Goal: Task Accomplishment & Management: Manage account settings

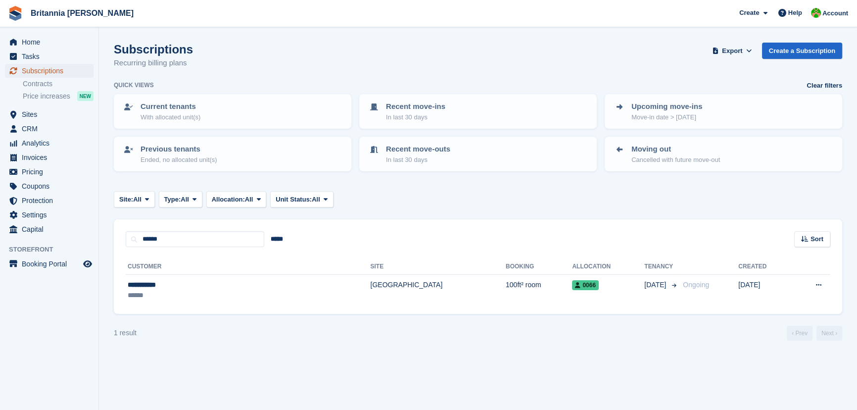
click at [64, 70] on span "Subscriptions" at bounding box center [51, 71] width 59 height 14
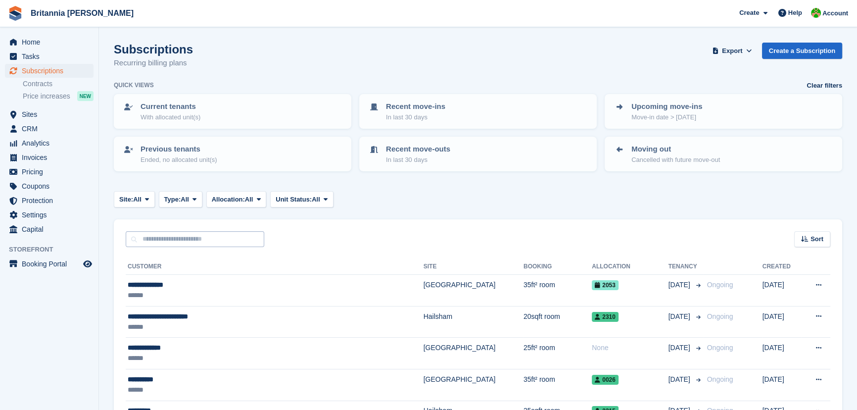
click at [139, 237] on input "text" at bounding box center [195, 239] width 139 height 16
type input "*****"
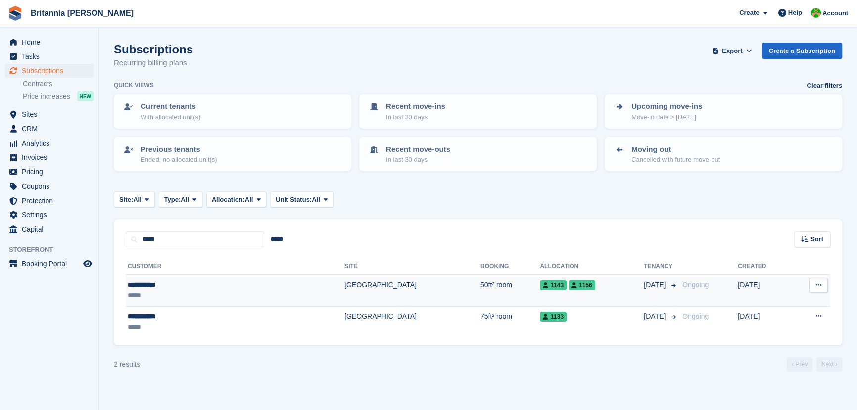
click at [141, 288] on div "**********" at bounding box center [185, 285] width 114 height 10
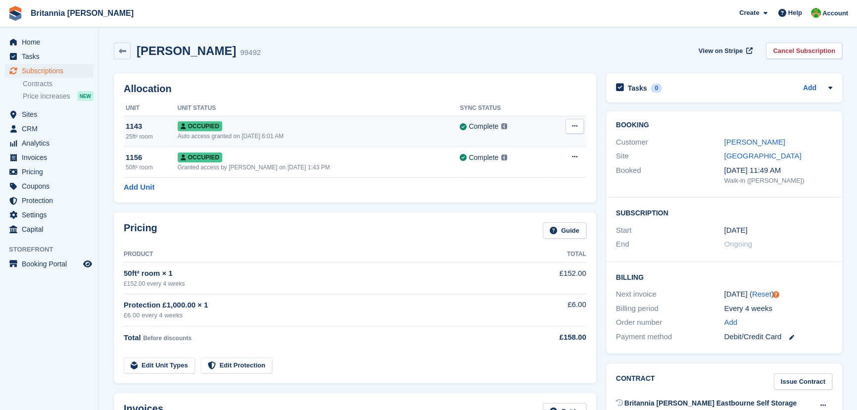
click at [574, 120] on button at bounding box center [575, 126] width 18 height 15
click at [524, 175] on p "Deallocate" at bounding box center [536, 179] width 86 height 13
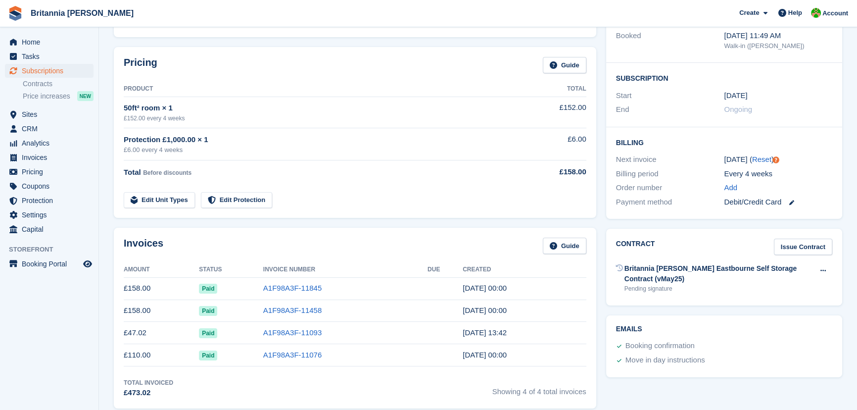
scroll to position [180, 0]
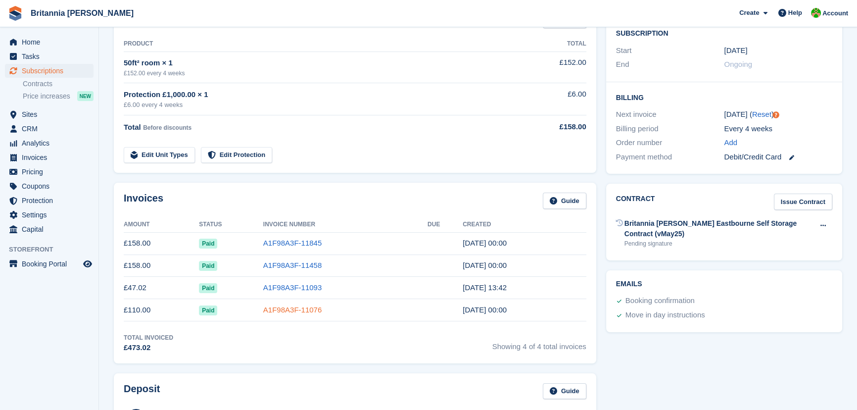
click at [276, 305] on link "A1F98A3F-11076" at bounding box center [292, 309] width 58 height 8
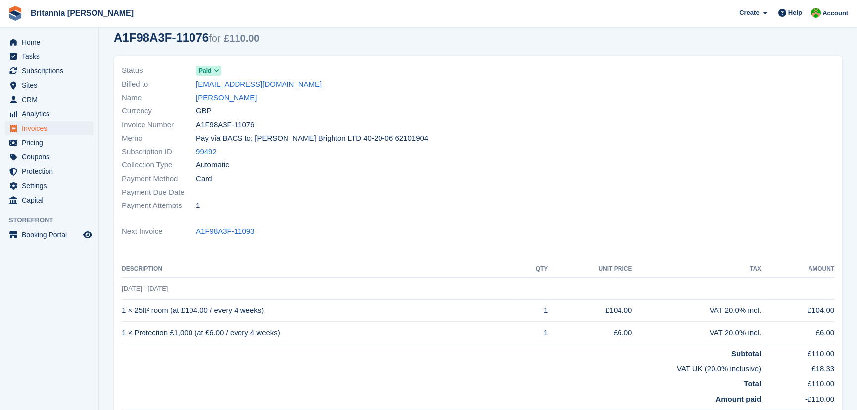
scroll to position [90, 0]
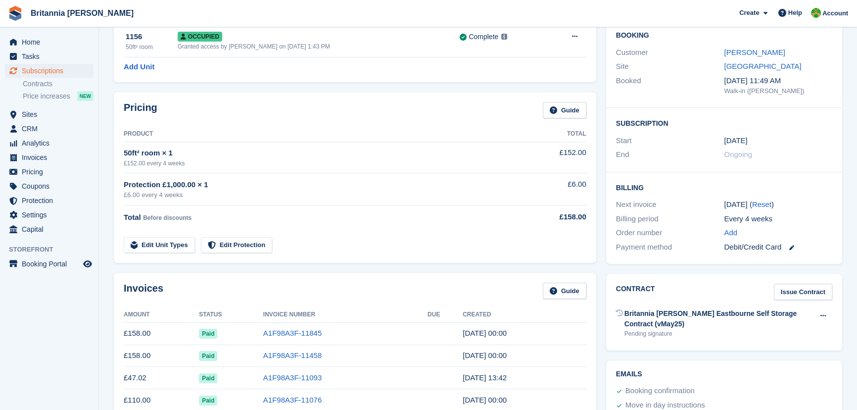
scroll to position [180, 0]
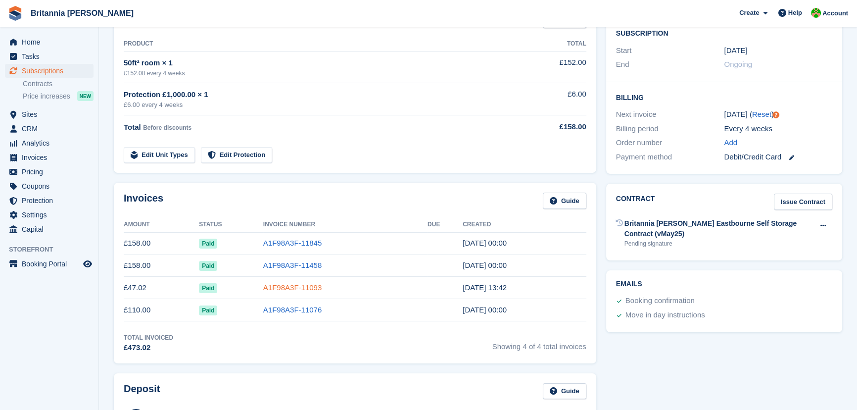
click at [269, 287] on link "A1F98A3F-11093" at bounding box center [292, 287] width 58 height 8
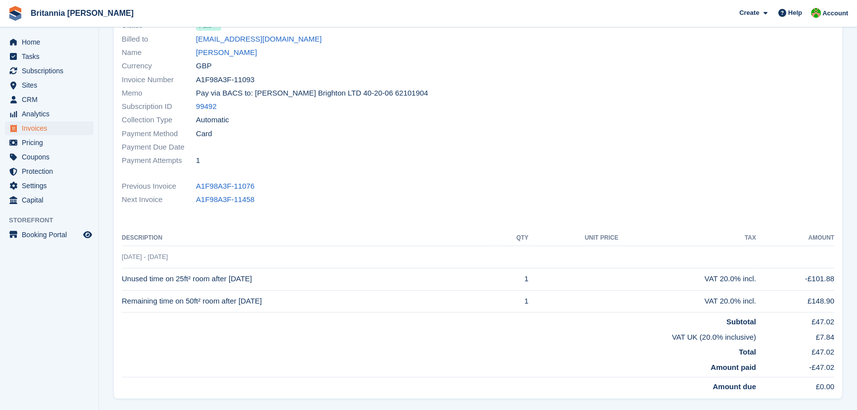
scroll to position [135, 0]
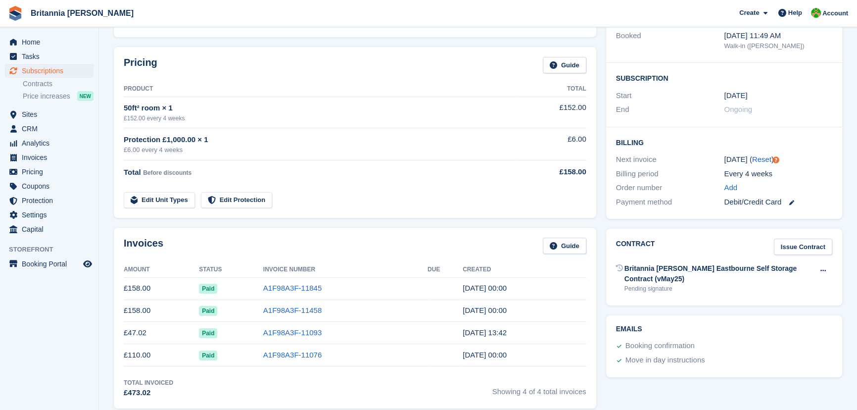
scroll to position [180, 0]
